Goal: Information Seeking & Learning: Compare options

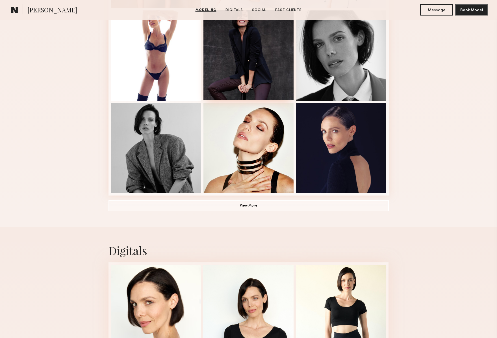
scroll to position [348, 0]
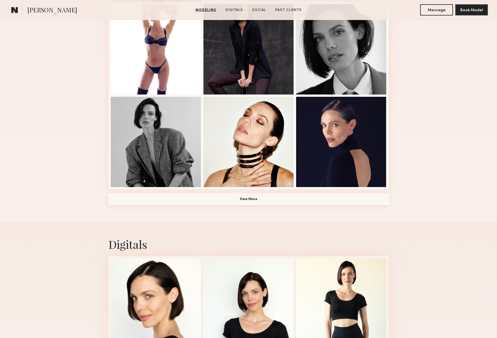
click at [267, 200] on button "View More" at bounding box center [248, 199] width 280 height 11
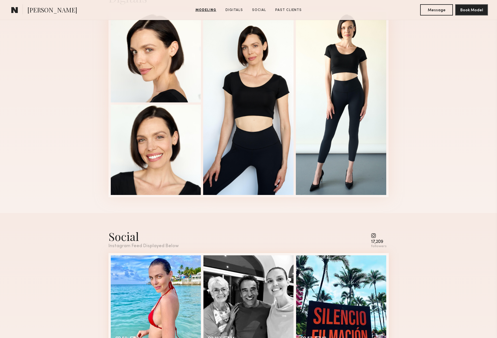
scroll to position [1000, 0]
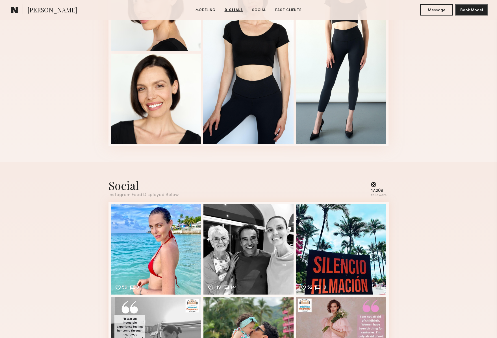
click at [373, 184] on common-icon at bounding box center [379, 184] width 16 height 5
click at [376, 191] on div "17,209" at bounding box center [379, 191] width 16 height 4
click at [376, 185] on common-icon at bounding box center [379, 184] width 16 height 5
click at [105, 280] on nb-model-profile-social "Social Instagram Feed Displayed Below 17,209 followers 59 3 Likes & comments di…" at bounding box center [248, 291] width 289 height 259
click at [135, 269] on div "59 3 Likes & comments displayed to show model’s engagement" at bounding box center [156, 249] width 90 height 90
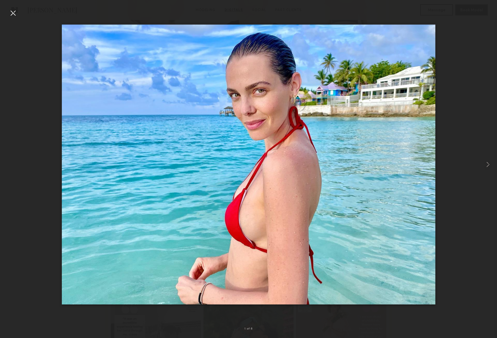
click at [14, 13] on div at bounding box center [12, 12] width 9 height 9
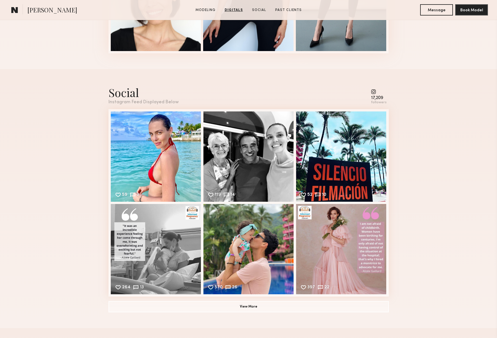
scroll to position [1127, 0]
